Goal: Task Accomplishment & Management: Manage account settings

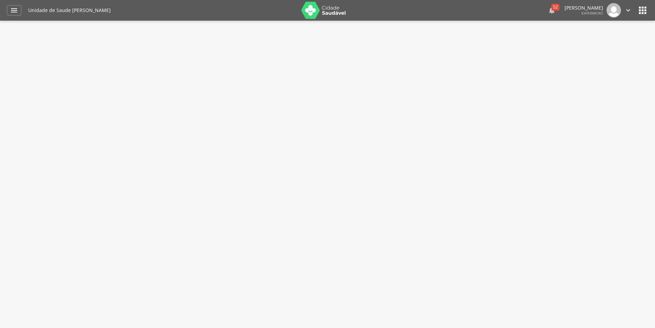
click at [551, 7] on div "52" at bounding box center [555, 7] width 8 height 7
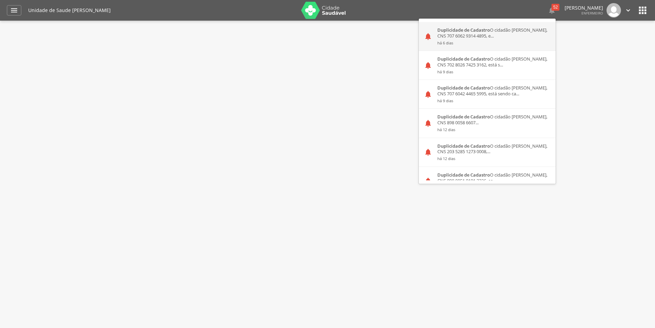
click at [511, 31] on div "Duplicidade de Cadastro O cidadão [PERSON_NAME], CNS 707 6062 9314 4895, e... h…" at bounding box center [493, 36] width 123 height 29
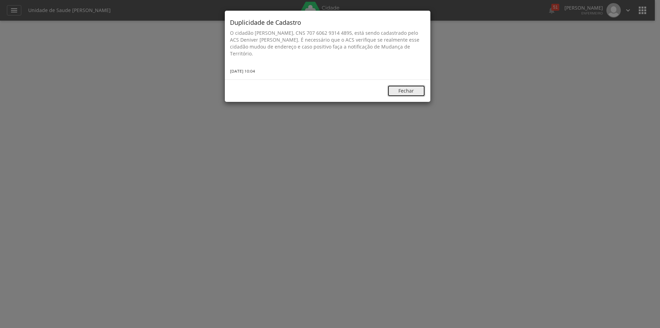
click at [415, 88] on button "Fechar" at bounding box center [406, 91] width 38 height 12
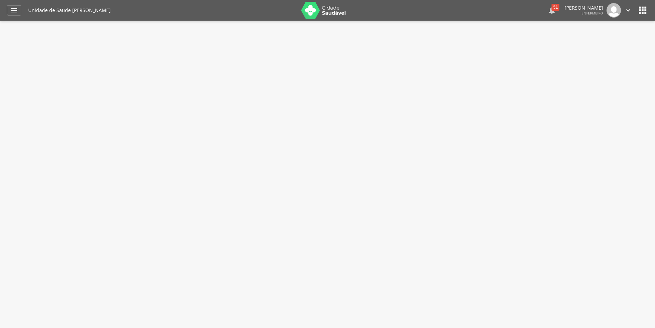
click at [551, 9] on div "51" at bounding box center [555, 7] width 8 height 7
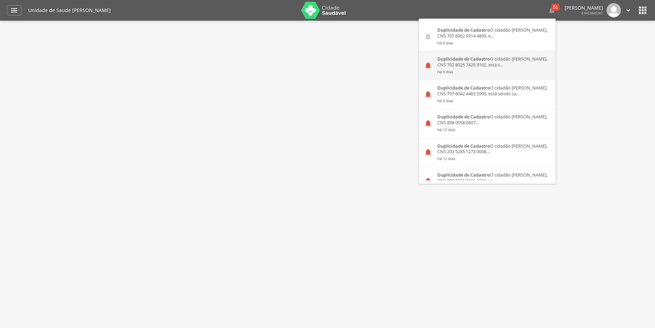
click at [503, 66] on div "Duplicidade de Cadastro O cidadão [PERSON_NAME], CNS 702 8026 7425 3162, está s…" at bounding box center [493, 65] width 123 height 29
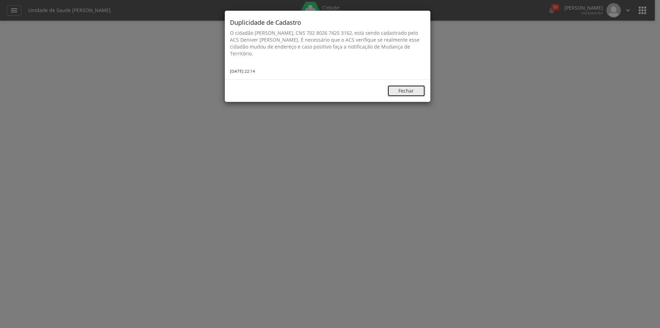
click at [410, 95] on button "Fechar" at bounding box center [406, 91] width 38 height 12
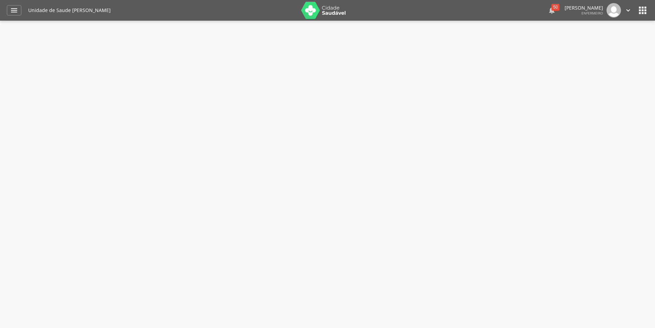
click at [552, 7] on div "50" at bounding box center [555, 7] width 8 height 7
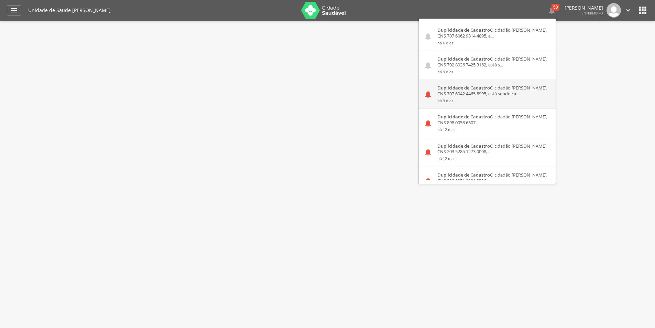
click at [486, 95] on div "Duplicidade de Cadastro O cidadão [PERSON_NAME], [GEOGRAPHIC_DATA] 707 6042 446…" at bounding box center [493, 94] width 123 height 29
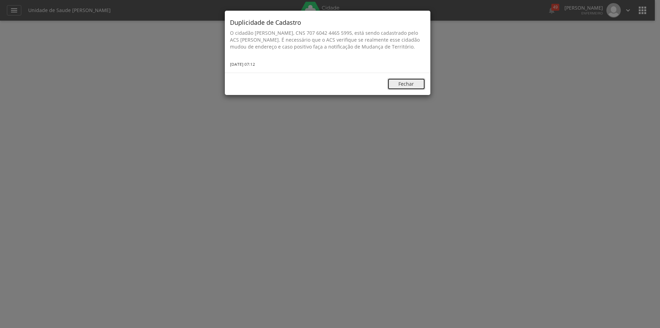
click at [418, 90] on button "Fechar" at bounding box center [406, 84] width 38 height 12
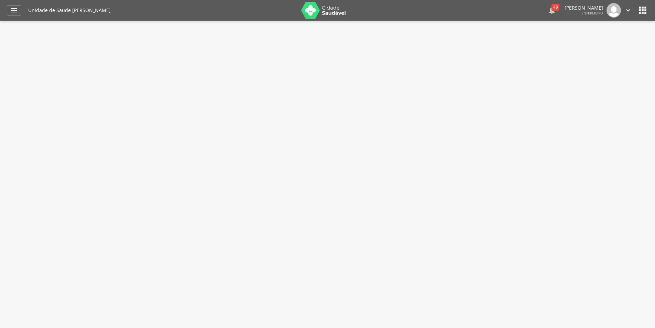
click at [551, 7] on div "49" at bounding box center [555, 7] width 8 height 7
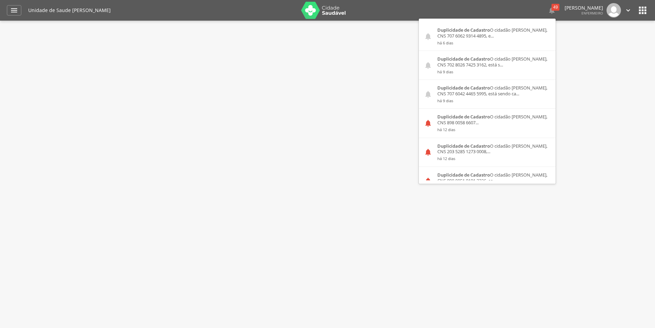
click at [321, 45] on div " Supervisão  Distritos  Ubs Coordenador: - [GEOGRAPHIC_DATA] / [GEOGRAPHIC_D…" at bounding box center [327, 185] width 655 height 328
